Goal: Transaction & Acquisition: Purchase product/service

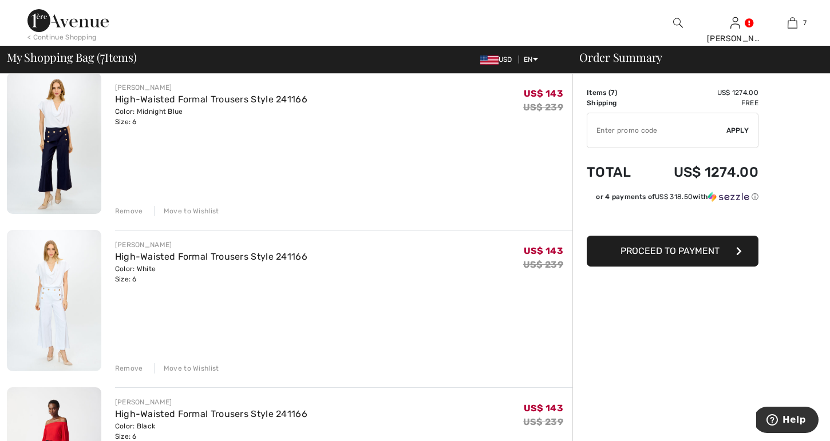
scroll to position [411, 0]
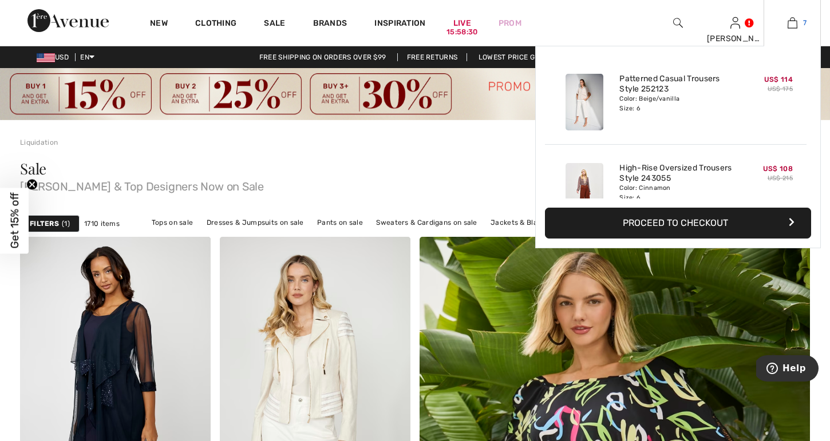
click at [797, 21] on img at bounding box center [792, 23] width 10 height 14
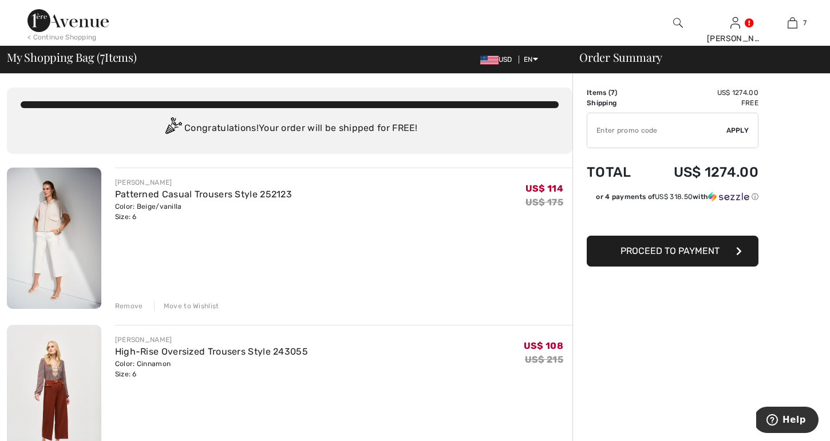
click at [609, 133] on input "TEXT" at bounding box center [656, 130] width 139 height 34
type input "SALEAVENUE"
click at [737, 126] on span "Apply" at bounding box center [737, 130] width 23 height 10
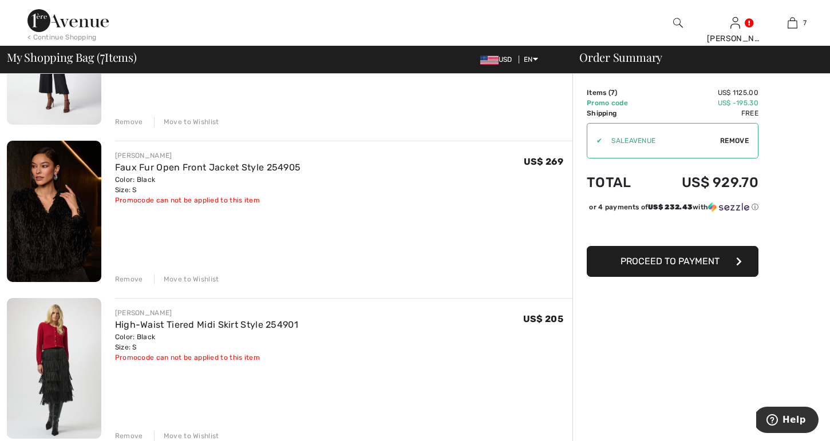
scroll to position [817, 0]
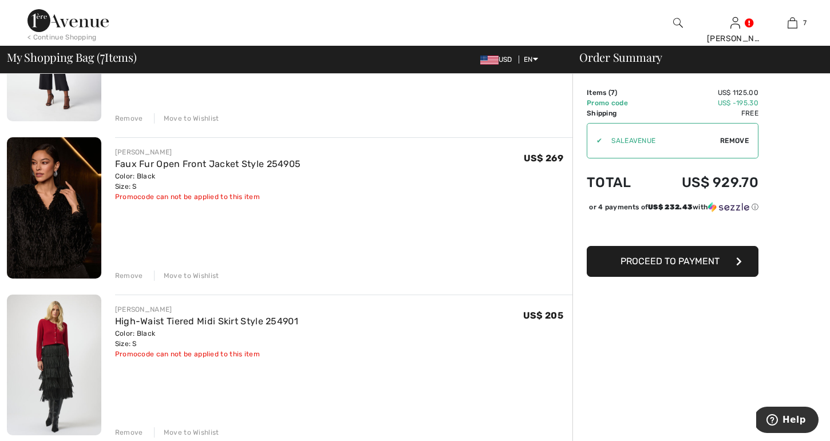
click at [129, 274] on div "Remove" at bounding box center [129, 276] width 28 height 10
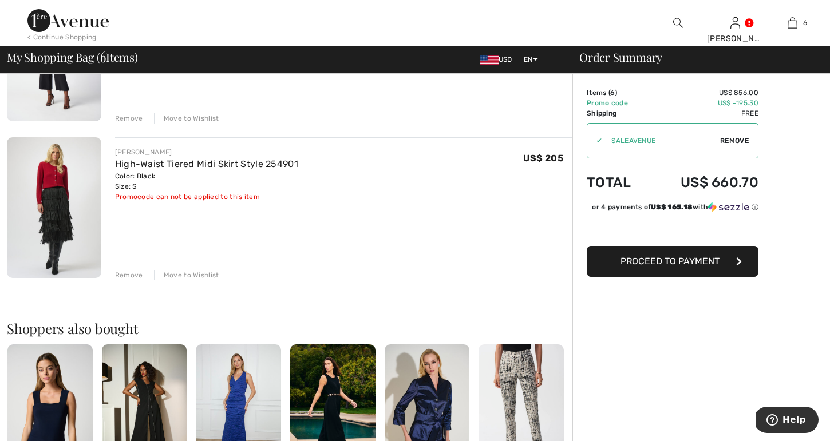
click at [128, 274] on div "Remove" at bounding box center [129, 275] width 28 height 10
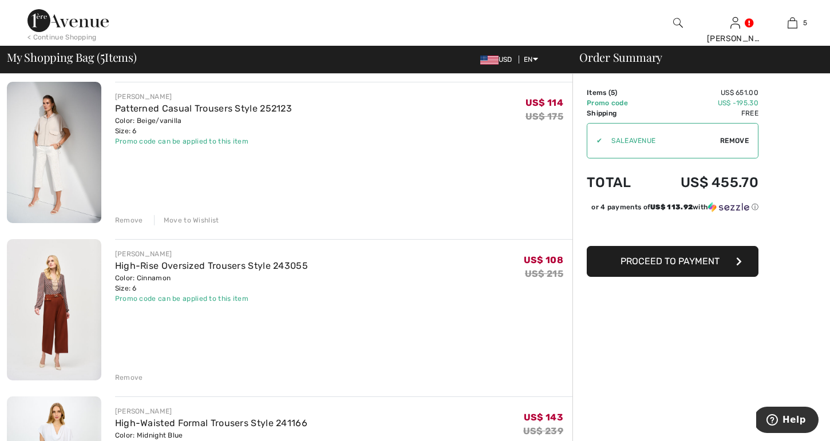
scroll to position [85, 0]
click at [130, 219] on div "Remove" at bounding box center [129, 221] width 28 height 10
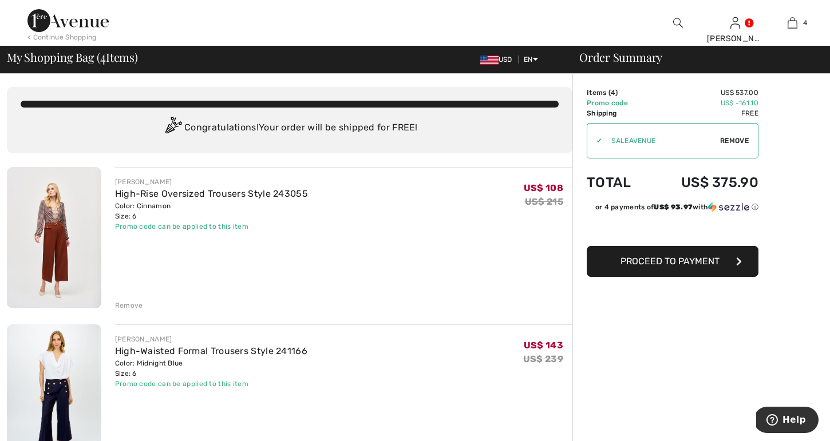
scroll to position [2, 0]
